Goal: Find specific page/section: Find specific page/section

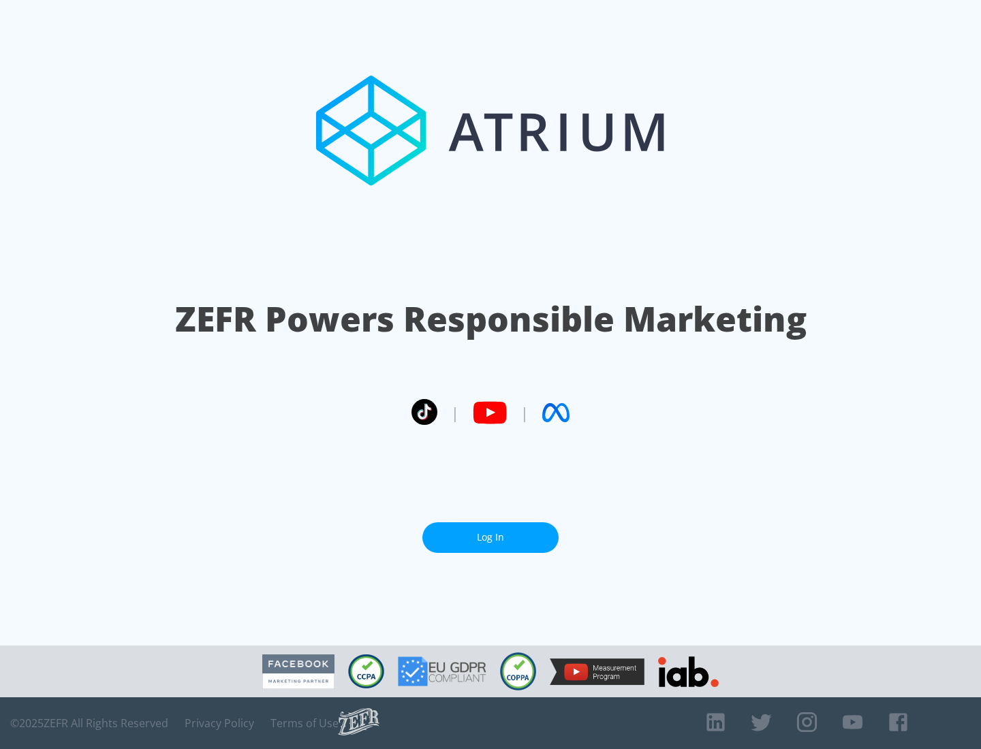
click at [491, 532] on link "Log In" at bounding box center [490, 538] width 136 height 31
